Goal: Task Accomplishment & Management: Use online tool/utility

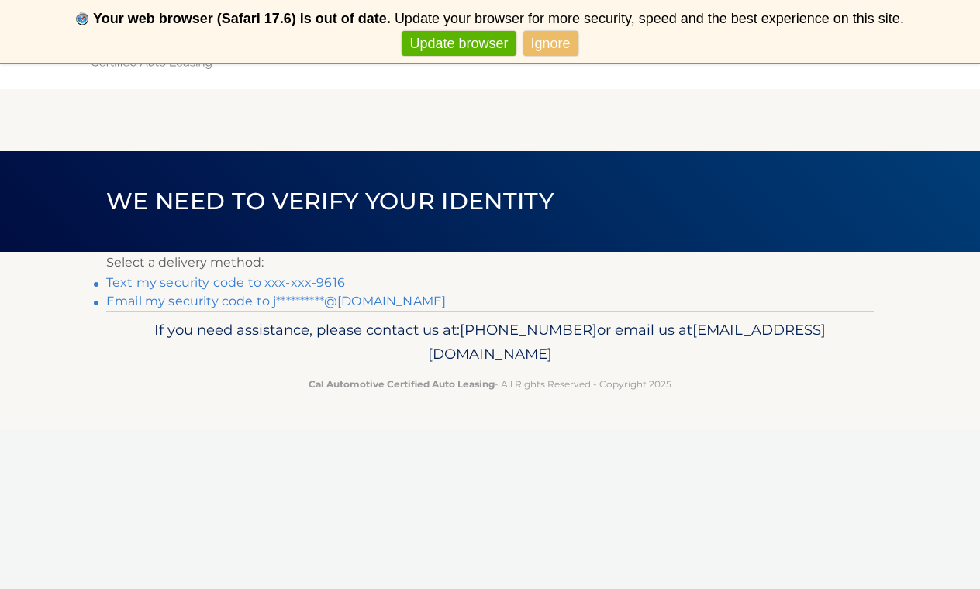
click at [472, 50] on link "Update browser" at bounding box center [459, 44] width 114 height 26
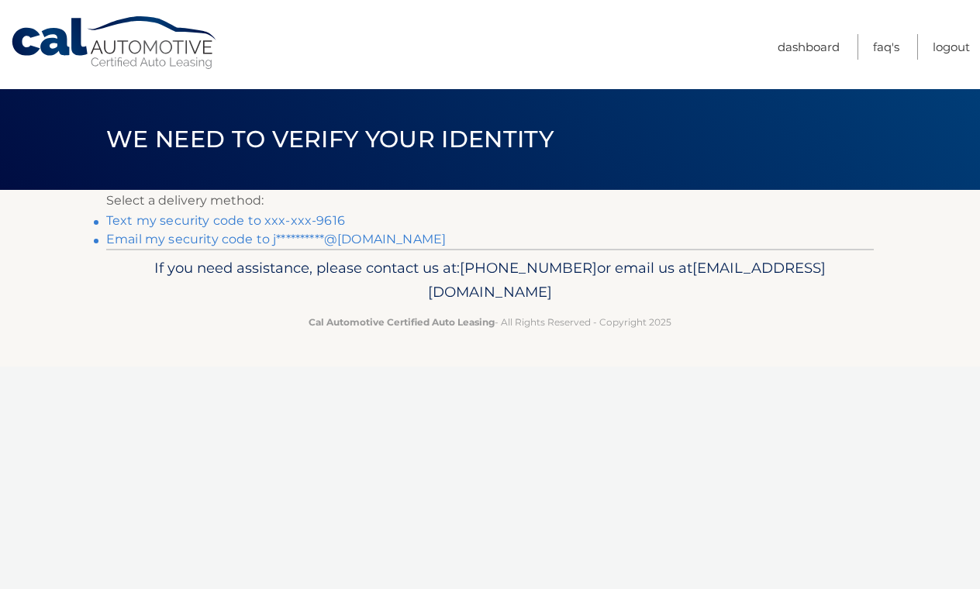
click at [316, 219] on link "Text my security code to xxx-xxx-9616" at bounding box center [225, 220] width 239 height 15
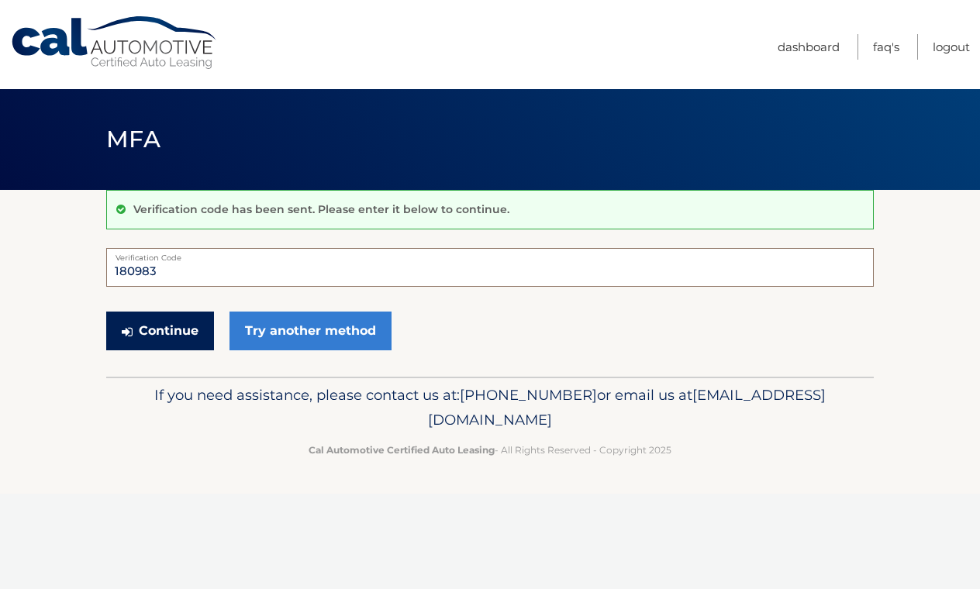
type input "180983"
click at [180, 338] on button "Continue" at bounding box center [160, 331] width 108 height 39
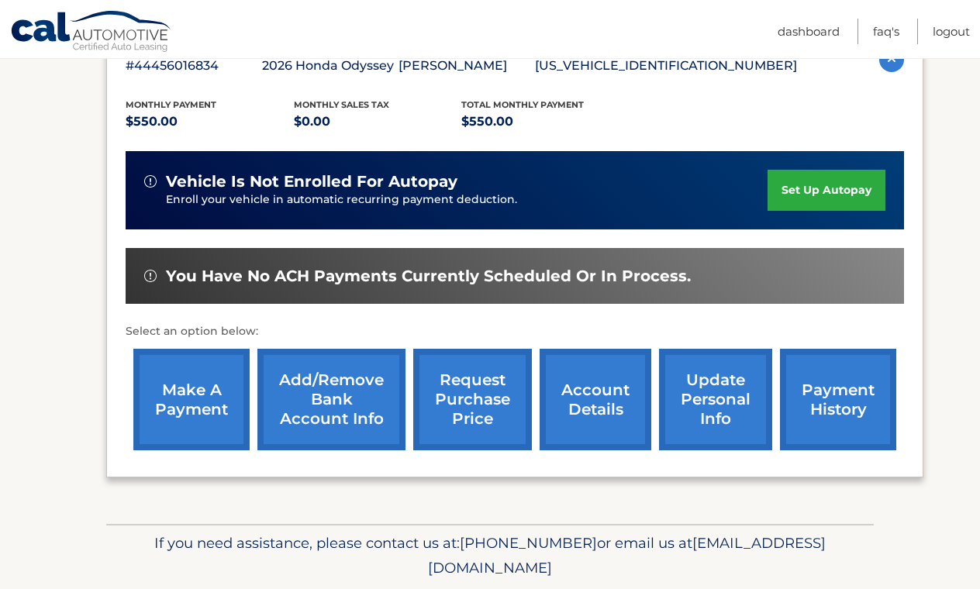
scroll to position [299, 0]
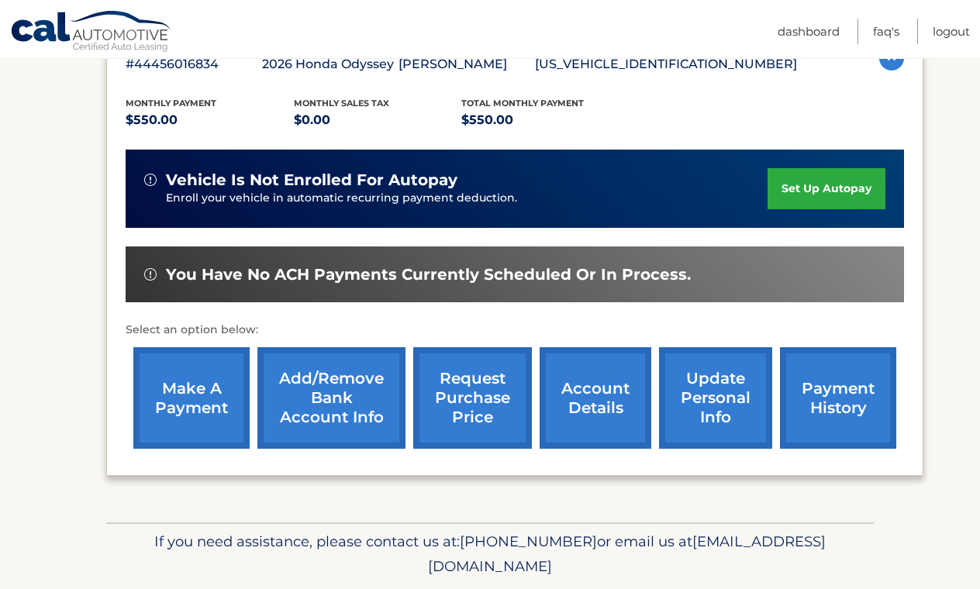
click at [209, 404] on link "make a payment" at bounding box center [191, 398] width 116 height 102
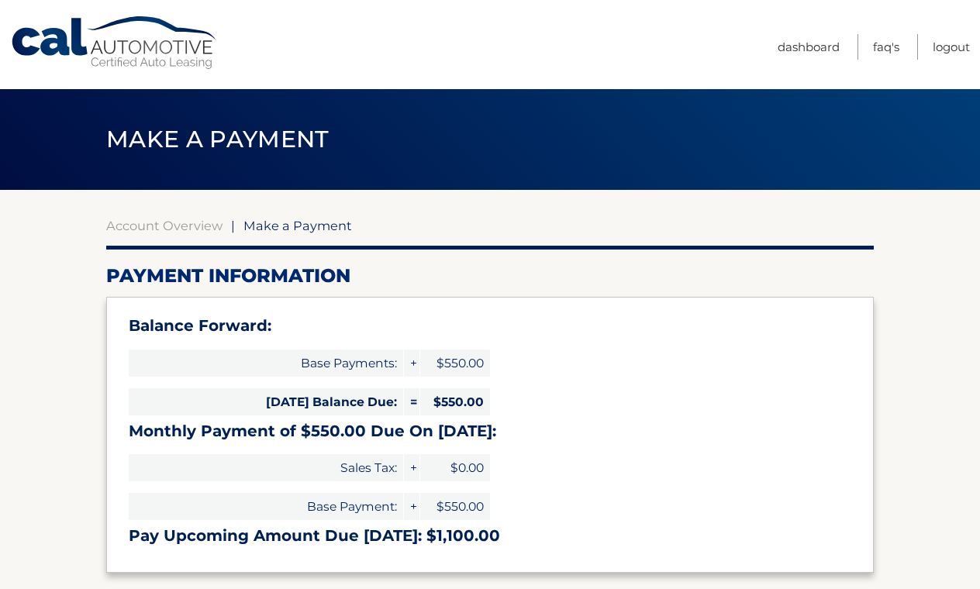
select select "ZWVkODQ1NWUtZTYyMi00YWYxLWJkMGMtZDk4ZTU0NjE0NjE5"
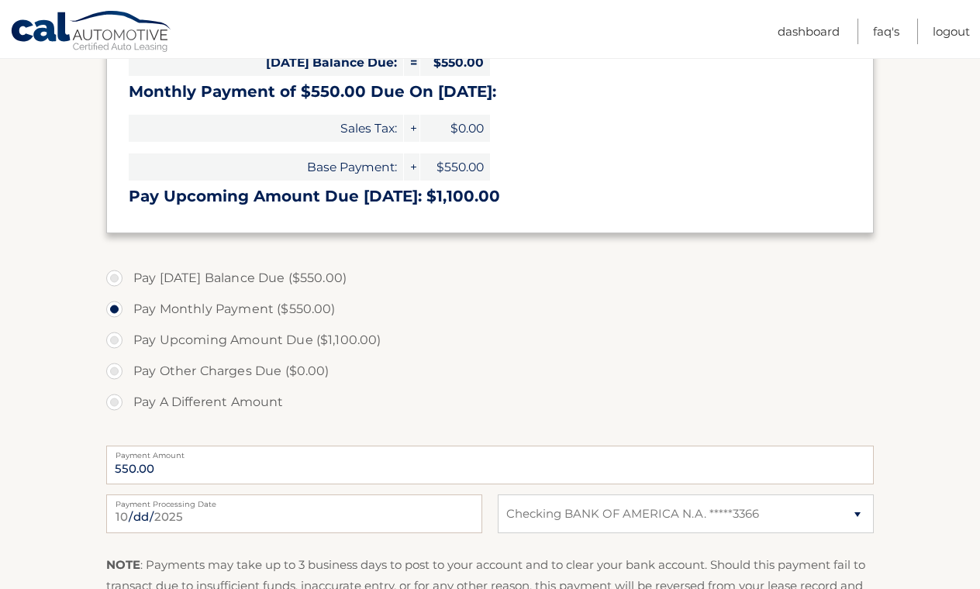
scroll to position [342, 0]
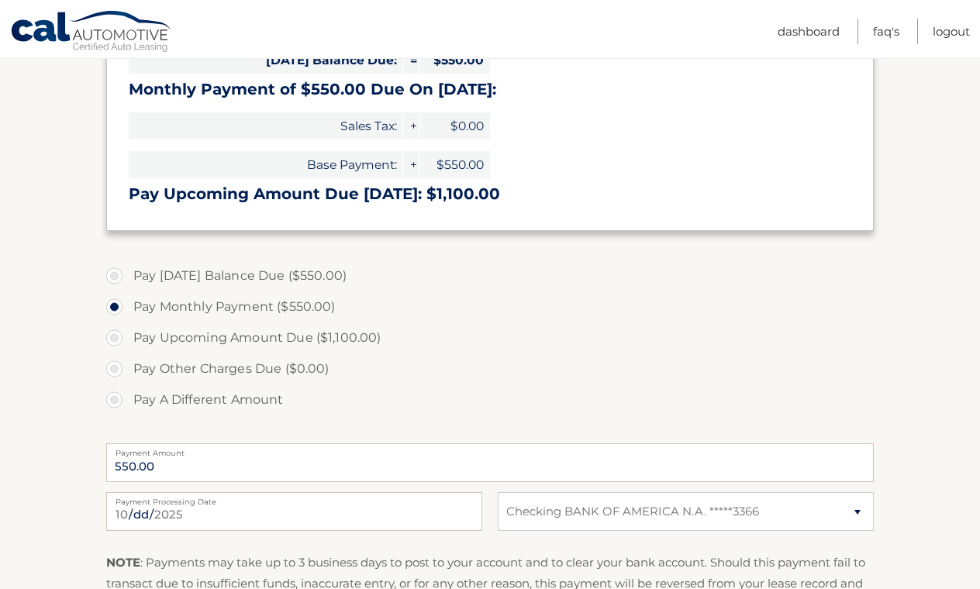
click at [117, 271] on label "Pay [DATE] Balance Due ($550.00)" at bounding box center [489, 275] width 767 height 31
click at [117, 271] on input "Pay [DATE] Balance Due ($550.00)" at bounding box center [120, 272] width 16 height 25
radio input "true"
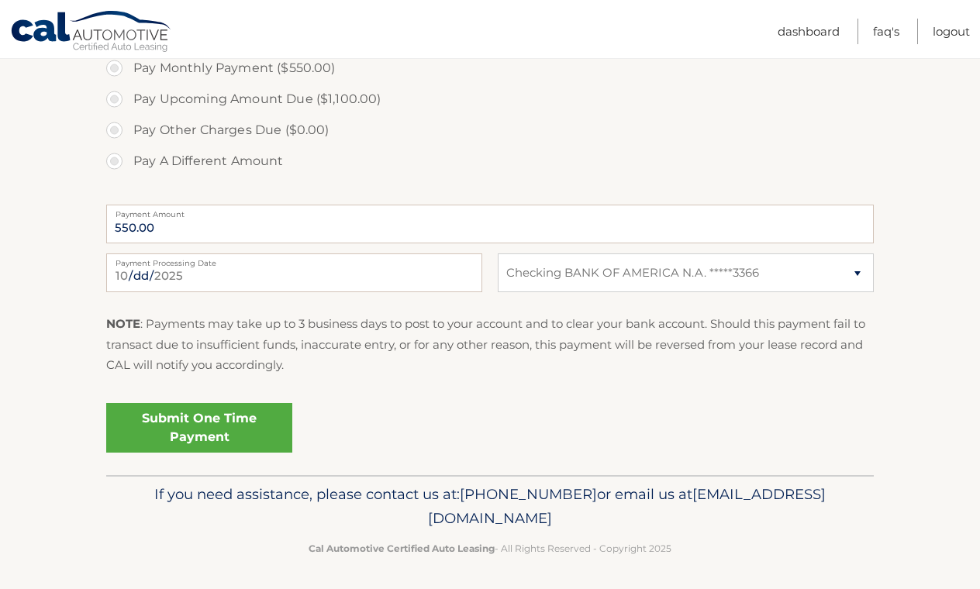
scroll to position [580, 0]
click at [206, 423] on link "Submit One Time Payment" at bounding box center [199, 429] width 186 height 50
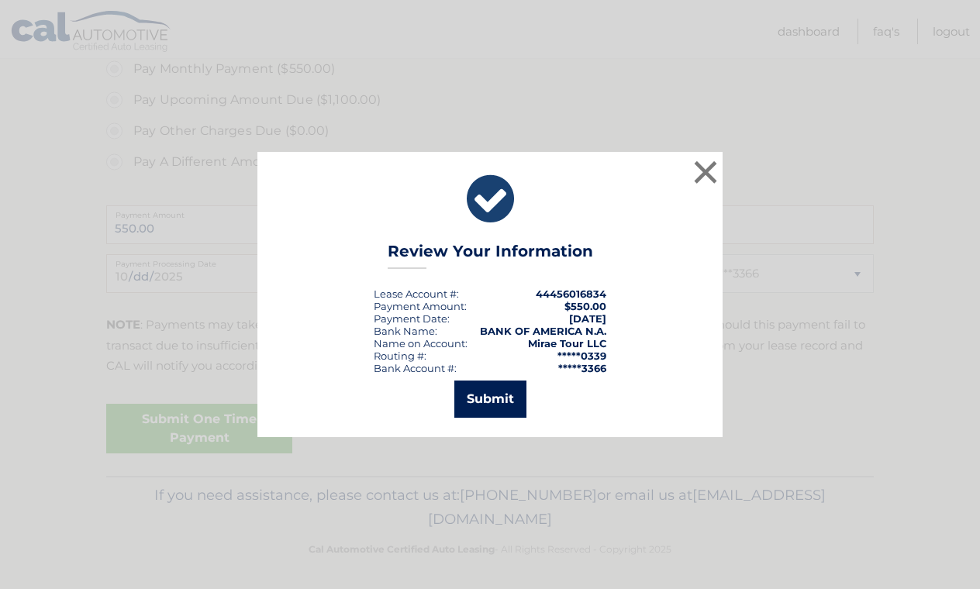
click at [500, 402] on button "Submit" at bounding box center [490, 399] width 72 height 37
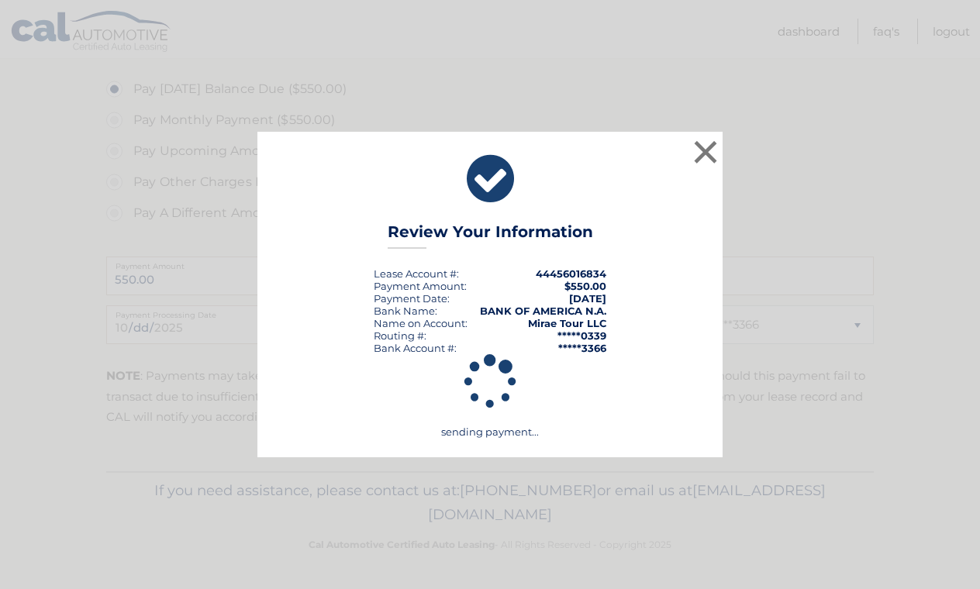
scroll to position [524, 0]
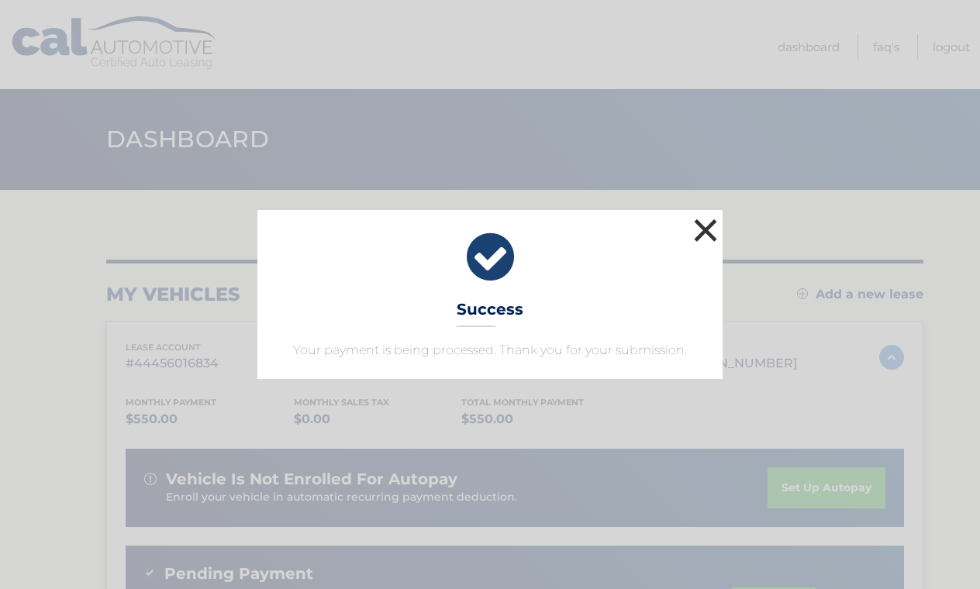
click at [709, 229] on button "×" at bounding box center [705, 230] width 31 height 31
